Goal: Transaction & Acquisition: Purchase product/service

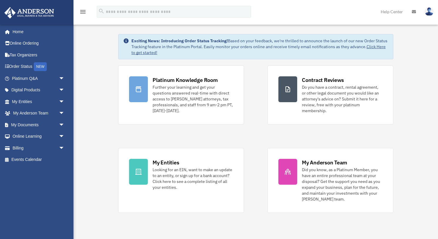
scroll to position [17, 0]
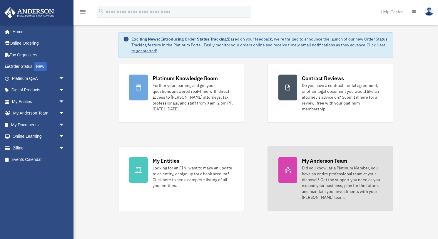
click at [315, 182] on div "Did you know, as a Platinum Member, you have an entire professional team at you…" at bounding box center [342, 182] width 81 height 35
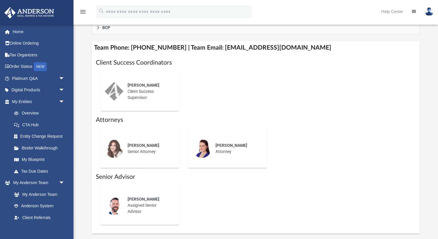
scroll to position [232, 0]
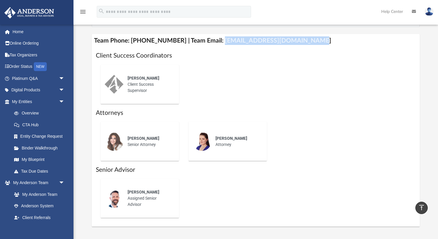
drag, startPoint x: 214, startPoint y: 39, endPoint x: 300, endPoint y: 40, distance: 86.8
click at [300, 40] on h4 "Team Phone: (725) 208-3133 | Team Email: myteam@andersonadvisors.com" at bounding box center [256, 40] width 328 height 13
copy h4 "myteam@andersonadvisors.com"
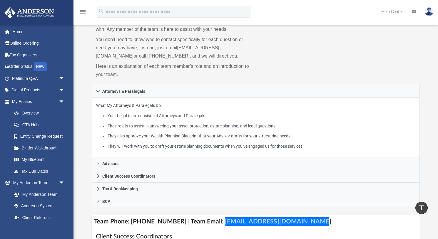
scroll to position [40, 0]
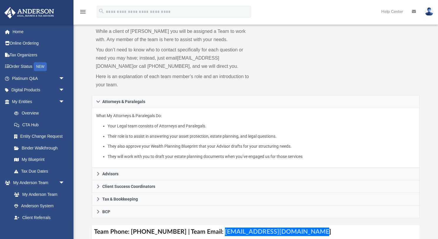
drag, startPoint x: 264, startPoint y: 208, endPoint x: 310, endPoint y: 229, distance: 50.4
click at [310, 229] on h4 "Team Phone: (725) 208-3133 | Team Email: myteam@andersonadvisors.com" at bounding box center [256, 232] width 328 height 13
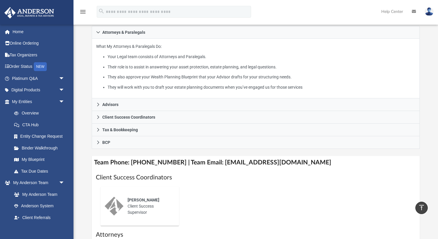
scroll to position [101, 0]
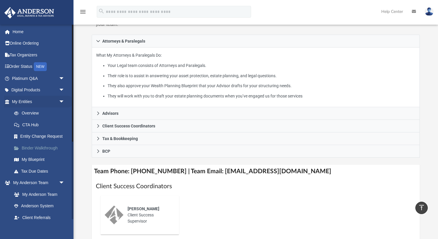
click at [30, 147] on link "Binder Walkthrough" at bounding box center [40, 148] width 65 height 12
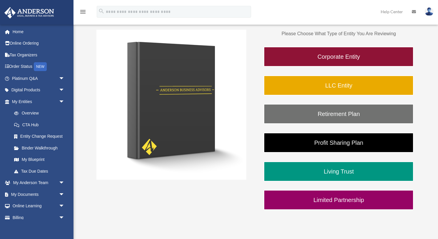
scroll to position [90, 0]
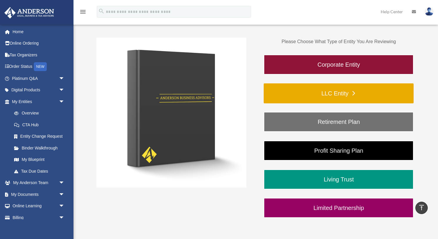
click at [314, 91] on link "LLC Entity" at bounding box center [339, 94] width 150 height 20
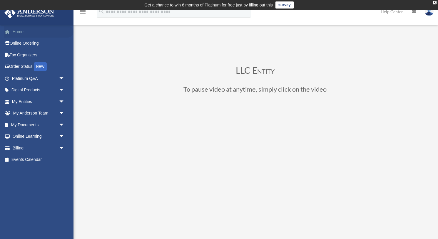
click at [41, 32] on link "Home" at bounding box center [38, 32] width 69 height 12
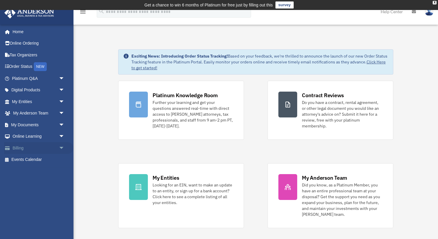
click at [63, 147] on span "arrow_drop_down" at bounding box center [65, 148] width 12 height 12
click at [57, 158] on link "$ Open Invoices" at bounding box center [40, 160] width 65 height 12
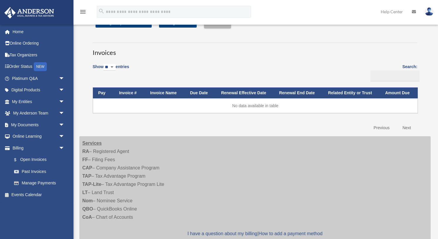
scroll to position [29, 0]
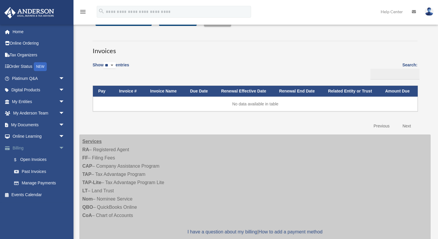
click at [63, 146] on span "arrow_drop_down" at bounding box center [65, 148] width 12 height 12
click at [46, 179] on div "[EMAIL_ADDRESS][DOMAIN_NAME] Sign Out [EMAIL_ADDRESS][DOMAIN_NAME] Home Online …" at bounding box center [37, 121] width 74 height 195
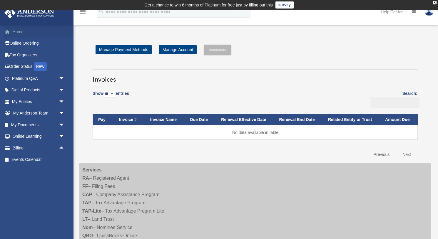
scroll to position [0, 0]
click at [19, 29] on link "Home" at bounding box center [38, 32] width 69 height 12
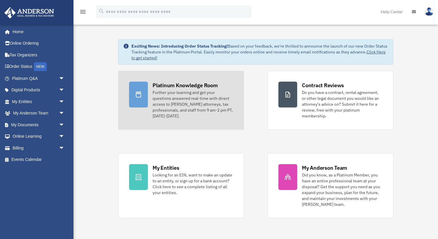
click at [176, 95] on div "Further your learning and get your questions answered real-time with direct acc…" at bounding box center [193, 104] width 81 height 29
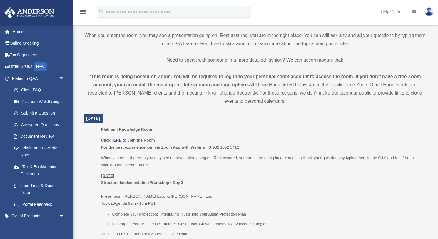
scroll to position [180, 0]
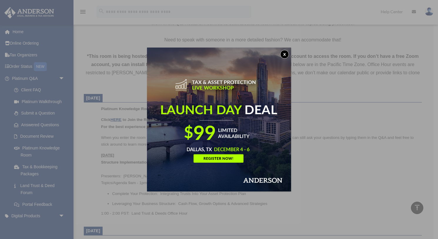
click at [285, 54] on button "x" at bounding box center [284, 54] width 9 height 9
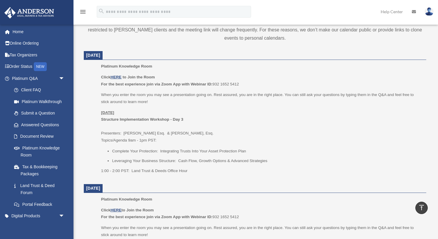
scroll to position [226, 0]
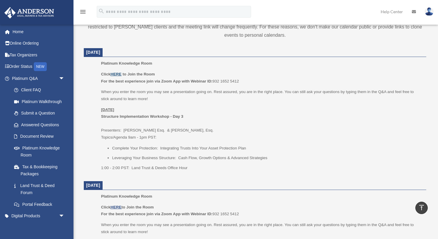
click at [118, 74] on u "HERE" at bounding box center [116, 74] width 11 height 4
drag, startPoint x: 226, startPoint y: 13, endPoint x: 20, endPoint y: 32, distance: 206.9
click at [20, 32] on link "Home" at bounding box center [38, 32] width 69 height 12
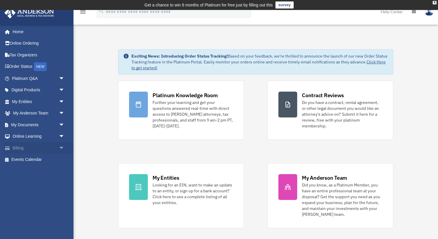
click at [29, 150] on link "Billing arrow_drop_down" at bounding box center [38, 148] width 69 height 12
click at [62, 147] on span "arrow_drop_down" at bounding box center [65, 148] width 12 height 12
click at [50, 162] on link "$ Open Invoices" at bounding box center [40, 160] width 65 height 12
click at [36, 169] on link "Past Invoices" at bounding box center [40, 172] width 65 height 12
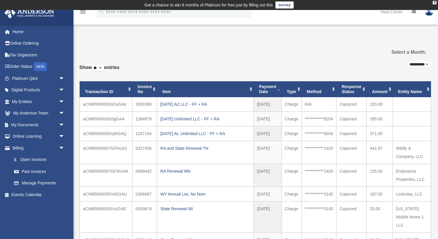
click at [20, 31] on link "Home" at bounding box center [38, 32] width 69 height 12
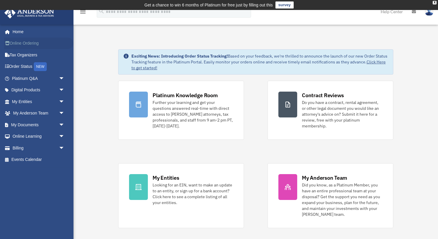
click at [34, 45] on link "Online Ordering" at bounding box center [38, 44] width 69 height 12
